Goal: Information Seeking & Learning: Check status

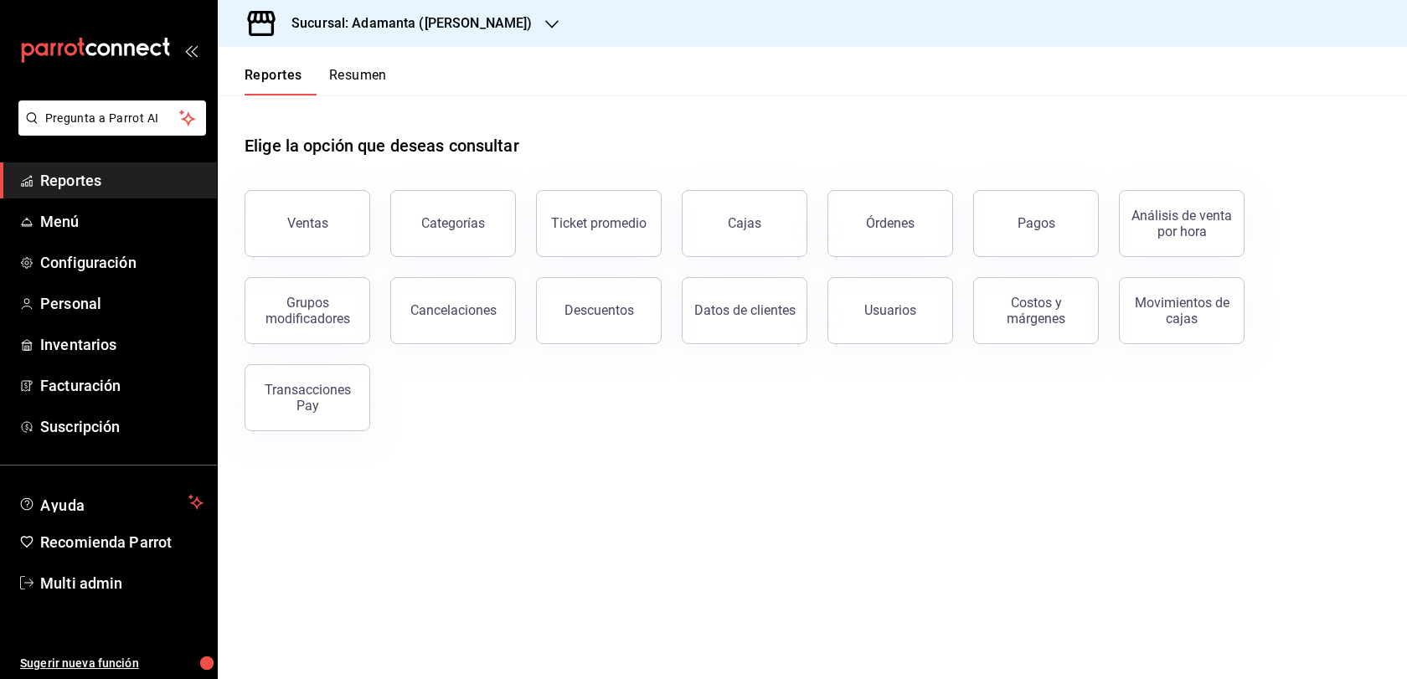
scroll to position [12, 0]
click at [346, 247] on button "Ventas" at bounding box center [307, 223] width 126 height 67
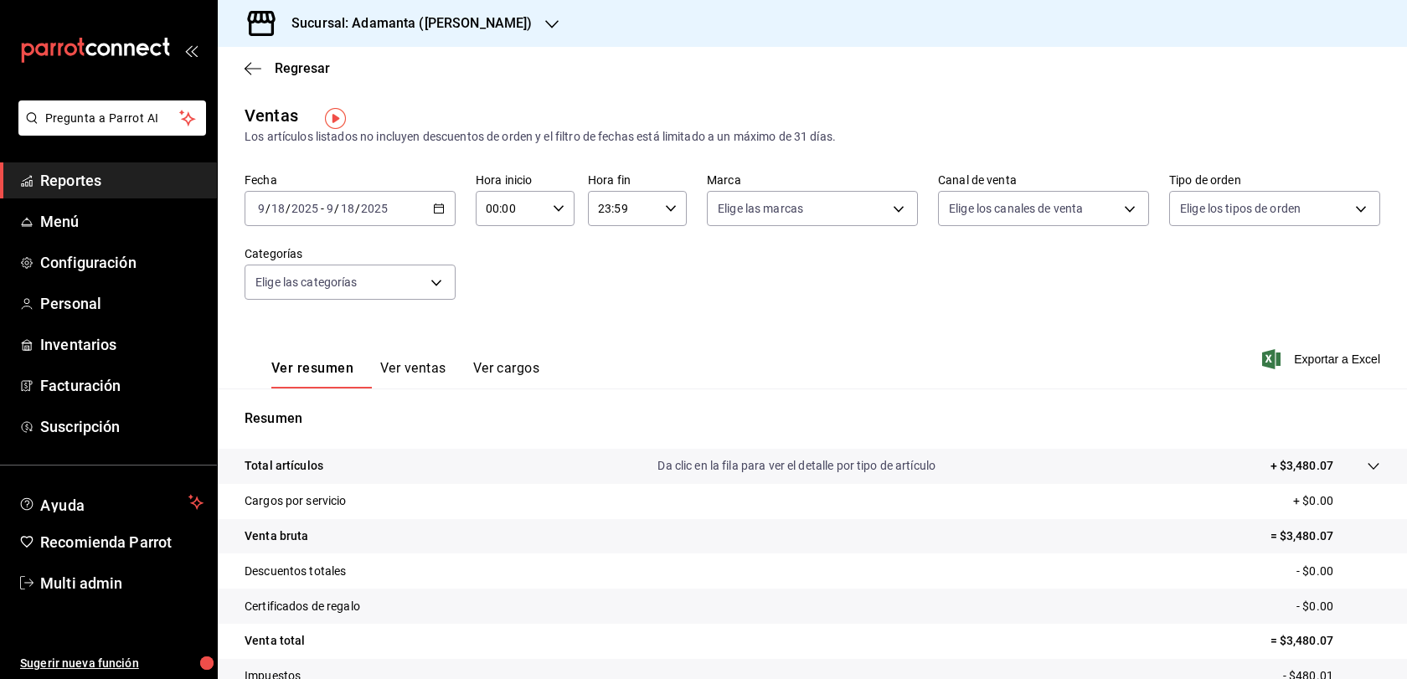
click at [433, 389] on button "Ver ventas" at bounding box center [413, 374] width 66 height 28
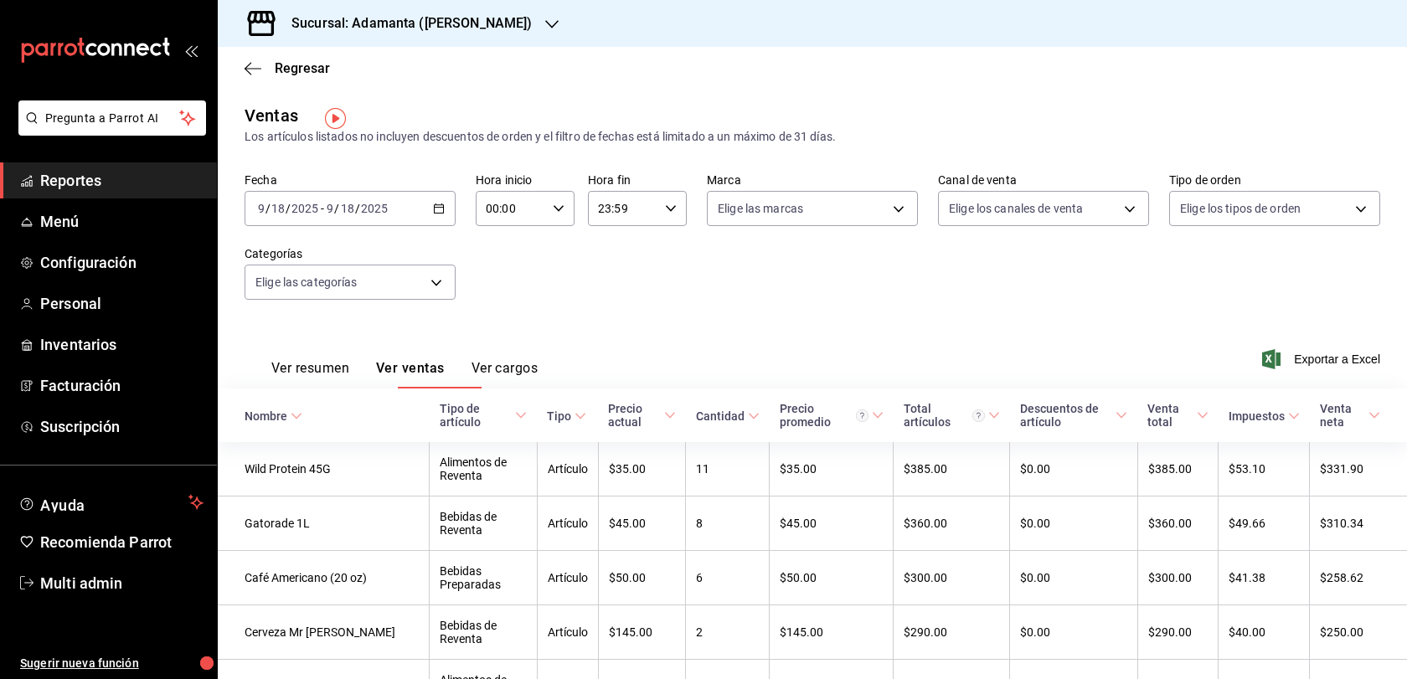
click at [434, 226] on div "[DATE] [DATE] - [DATE] [DATE]" at bounding box center [349, 208] width 211 height 35
click at [372, 391] on li "Mes actual" at bounding box center [323, 372] width 157 height 38
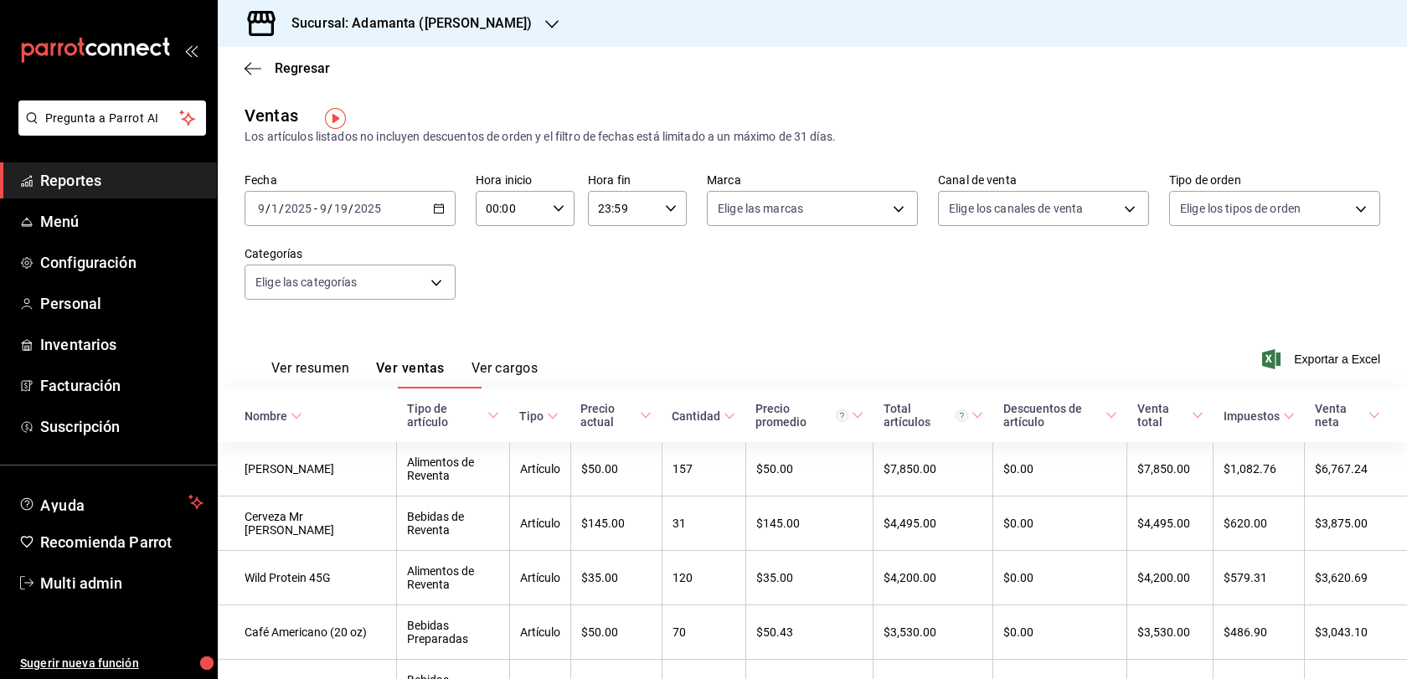
click at [435, 221] on div "[DATE] [DATE] - [DATE] [DATE]" at bounding box center [349, 208] width 211 height 35
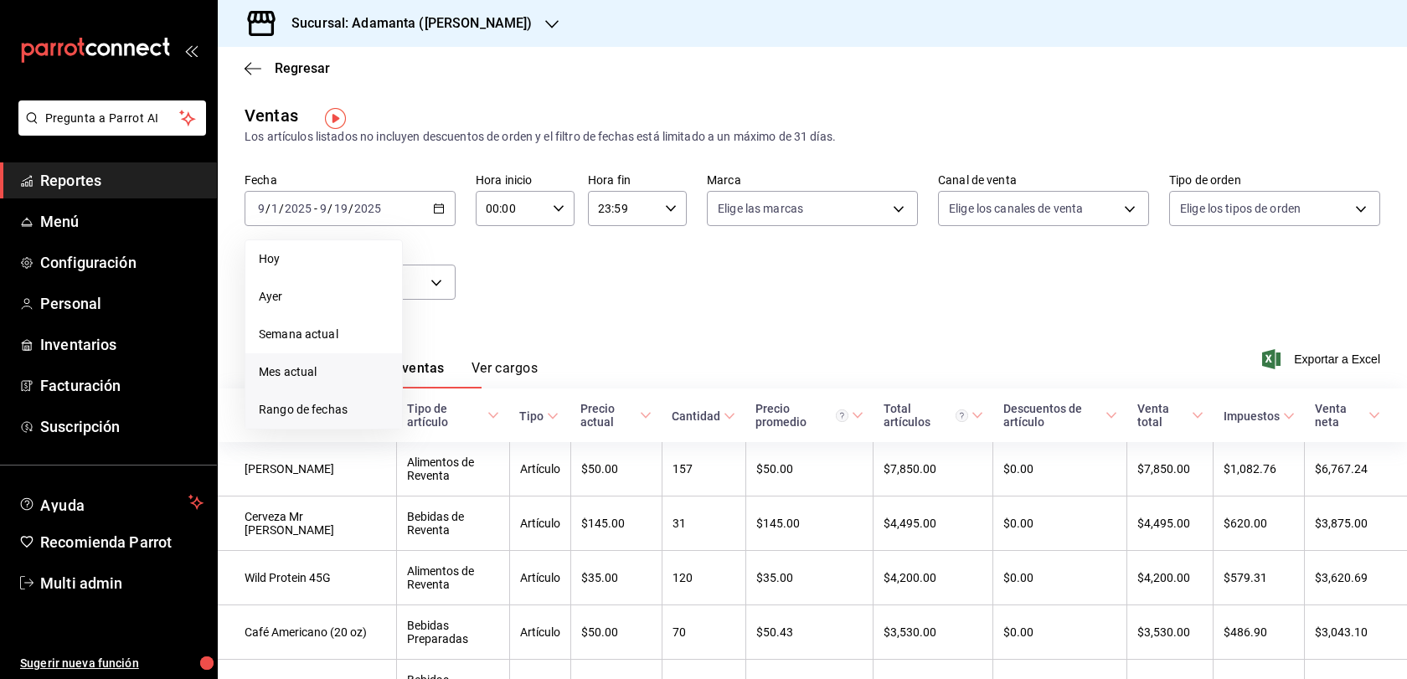
click at [334, 414] on span "Rango de fechas" at bounding box center [324, 410] width 130 height 18
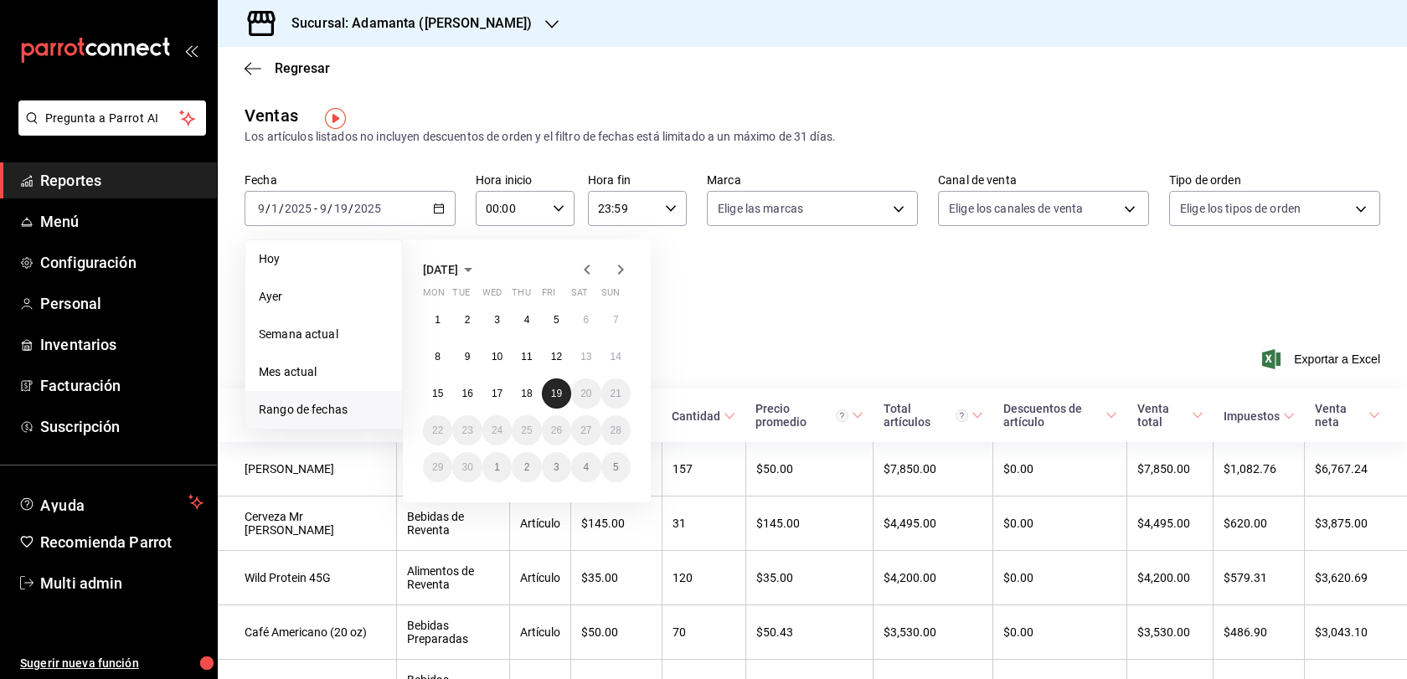
click at [557, 399] on abbr "19" at bounding box center [556, 394] width 11 height 12
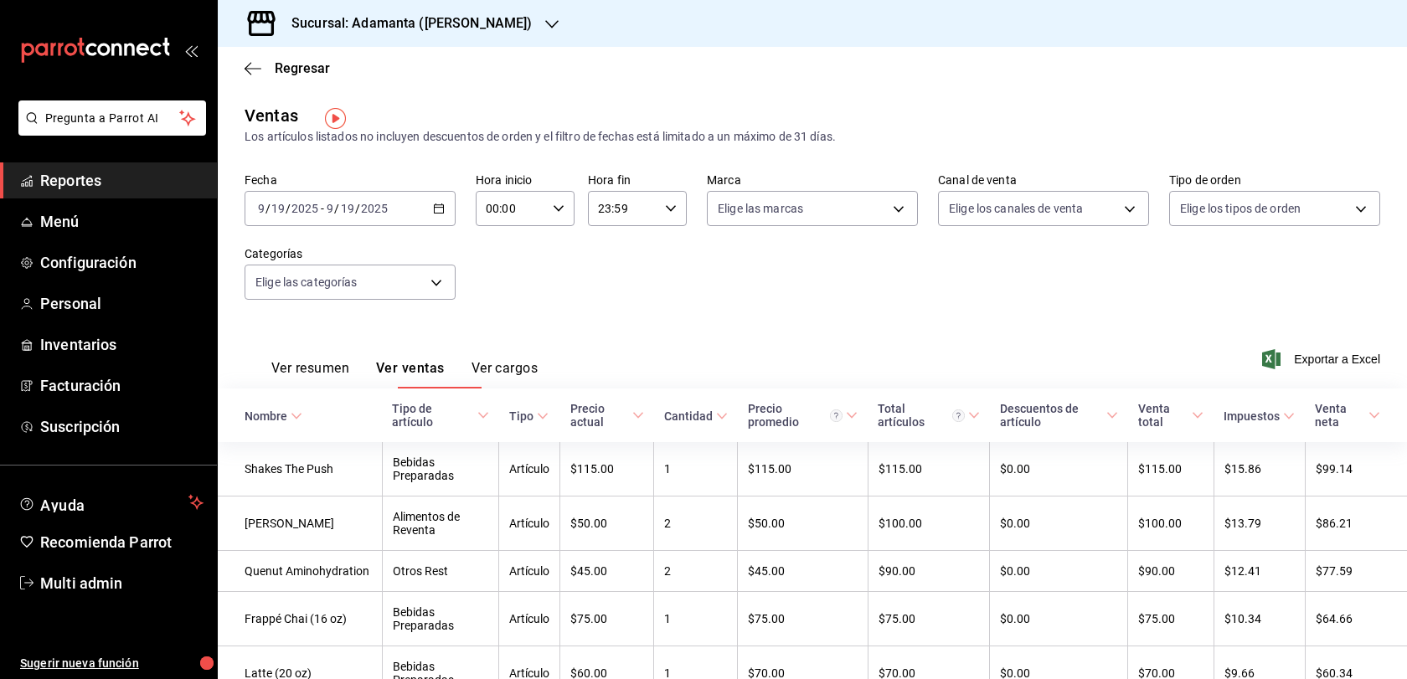
click at [333, 383] on button "Ver resumen" at bounding box center [310, 374] width 78 height 28
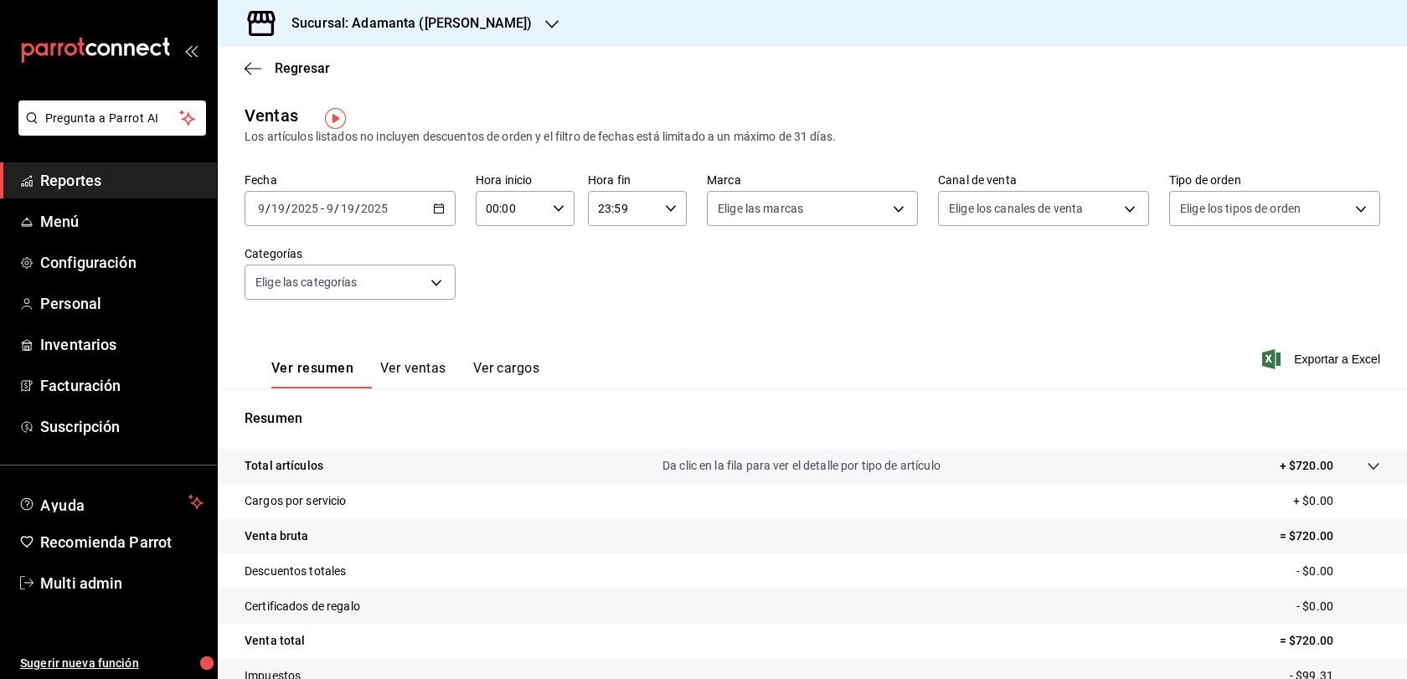
click at [419, 382] on button "Ver ventas" at bounding box center [413, 374] width 66 height 28
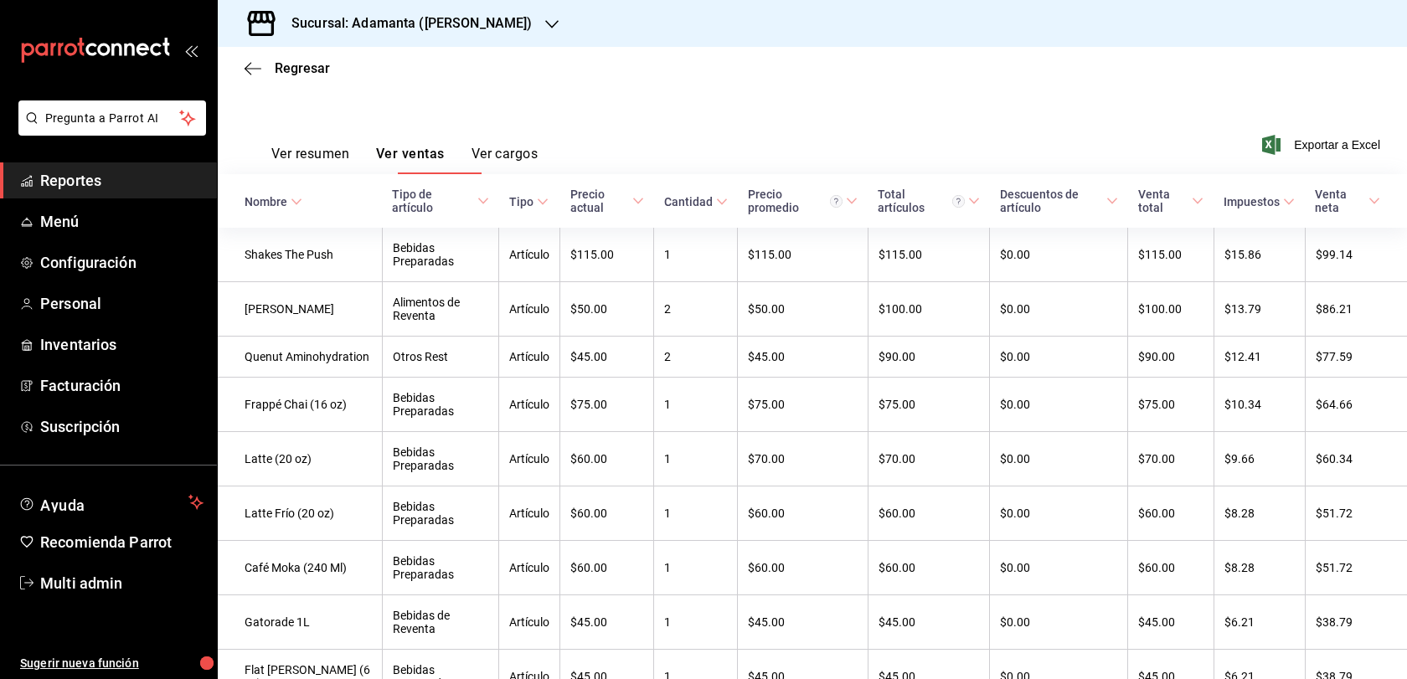
click at [329, 162] on button "Ver resumen" at bounding box center [310, 160] width 78 height 28
